Goal: Check status

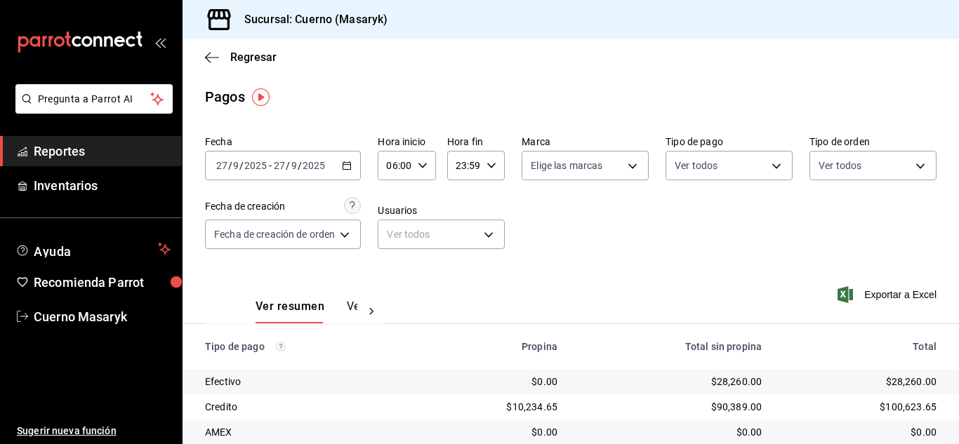
click at [416, 164] on div "06:00 Hora inicio" at bounding box center [407, 165] width 58 height 29
click at [397, 234] on span "07" at bounding box center [394, 234] width 6 height 11
click at [593, 230] on div at bounding box center [479, 222] width 959 height 444
click at [426, 164] on \(Stroke\) "button" at bounding box center [422, 165] width 8 height 5
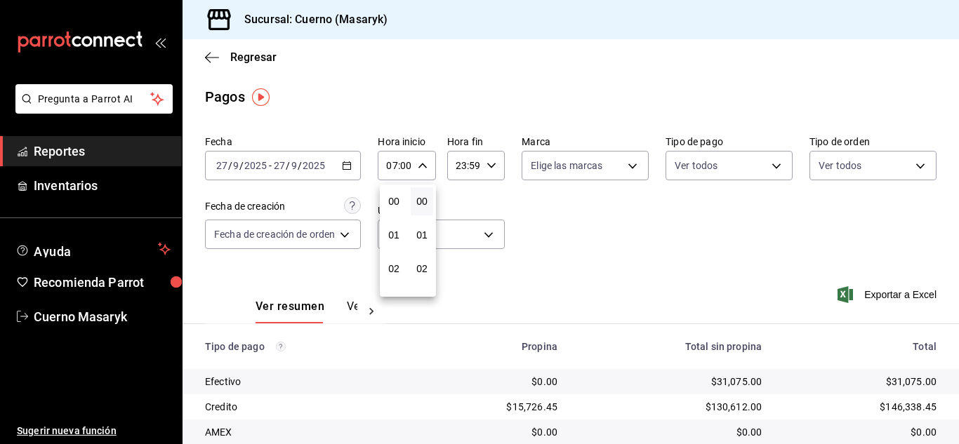
scroll to position [236, 0]
click at [400, 235] on button "08" at bounding box center [393, 235] width 22 height 28
type input "08:00"
click at [731, 284] on div at bounding box center [479, 222] width 959 height 444
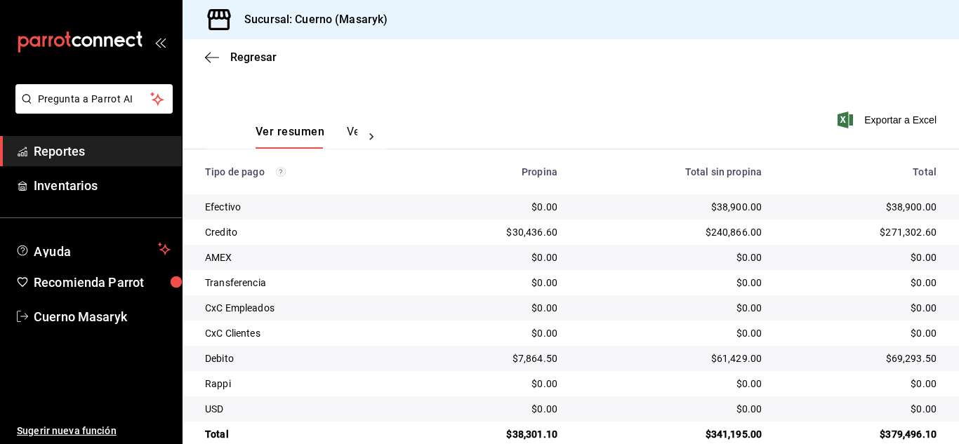
scroll to position [201, 0]
